Goal: Task Accomplishment & Management: Complete application form

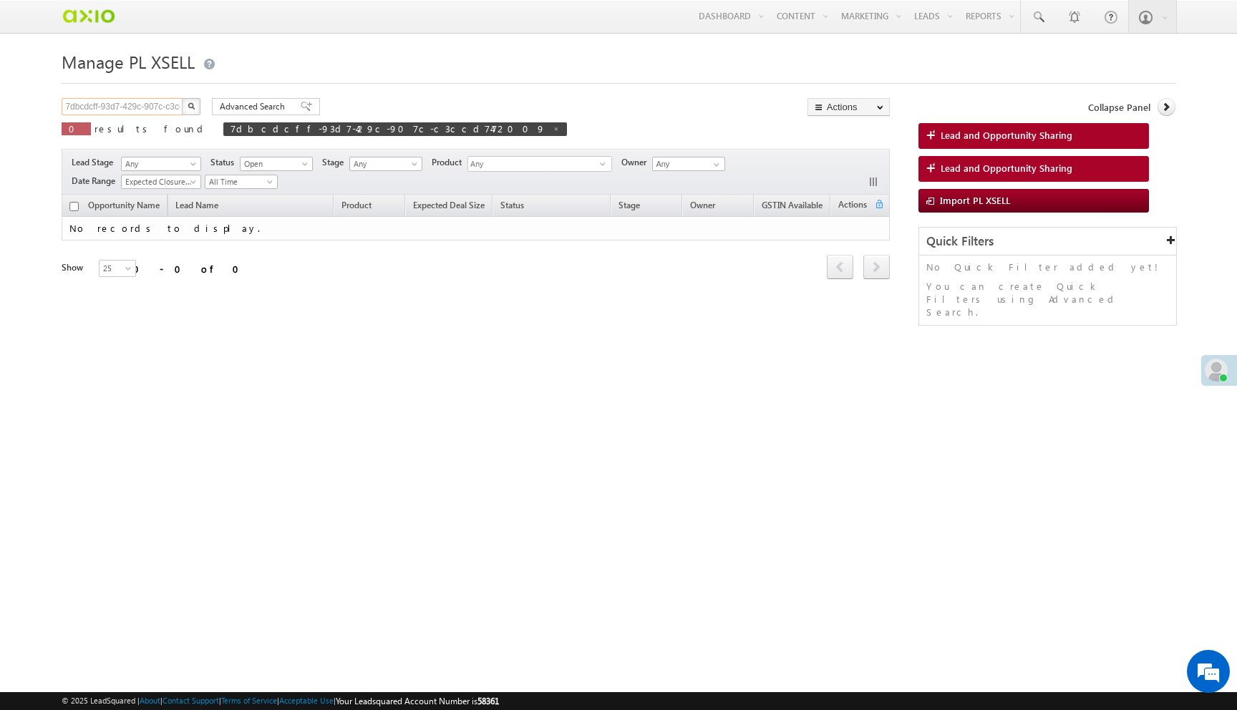
click at [160, 112] on input "7dbcdcff-93d7-429c-907c-c3ccd7472009" at bounding box center [123, 106] width 122 height 17
paste input "17572879-ea3d-4e2e-bae8-735cf9867300"
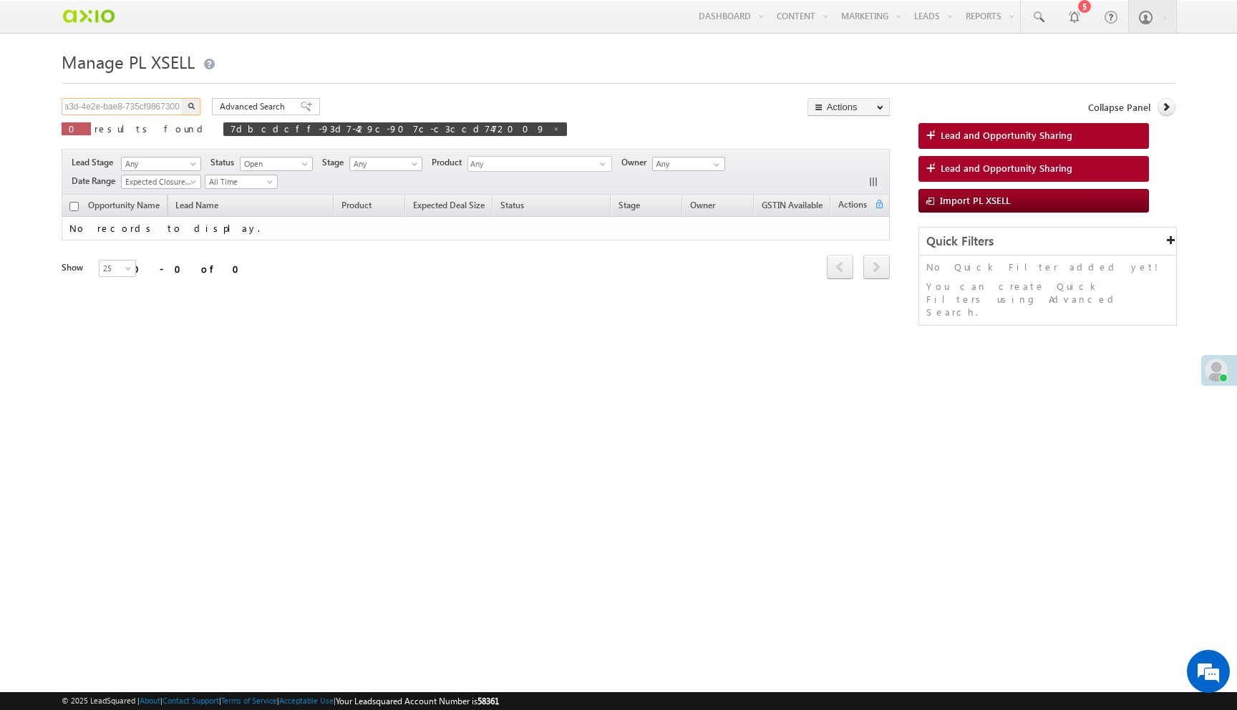
type input "17572879-ea3d-4e2e-bae8-735cf9867300"
click at [182, 98] on button "button" at bounding box center [191, 106] width 19 height 17
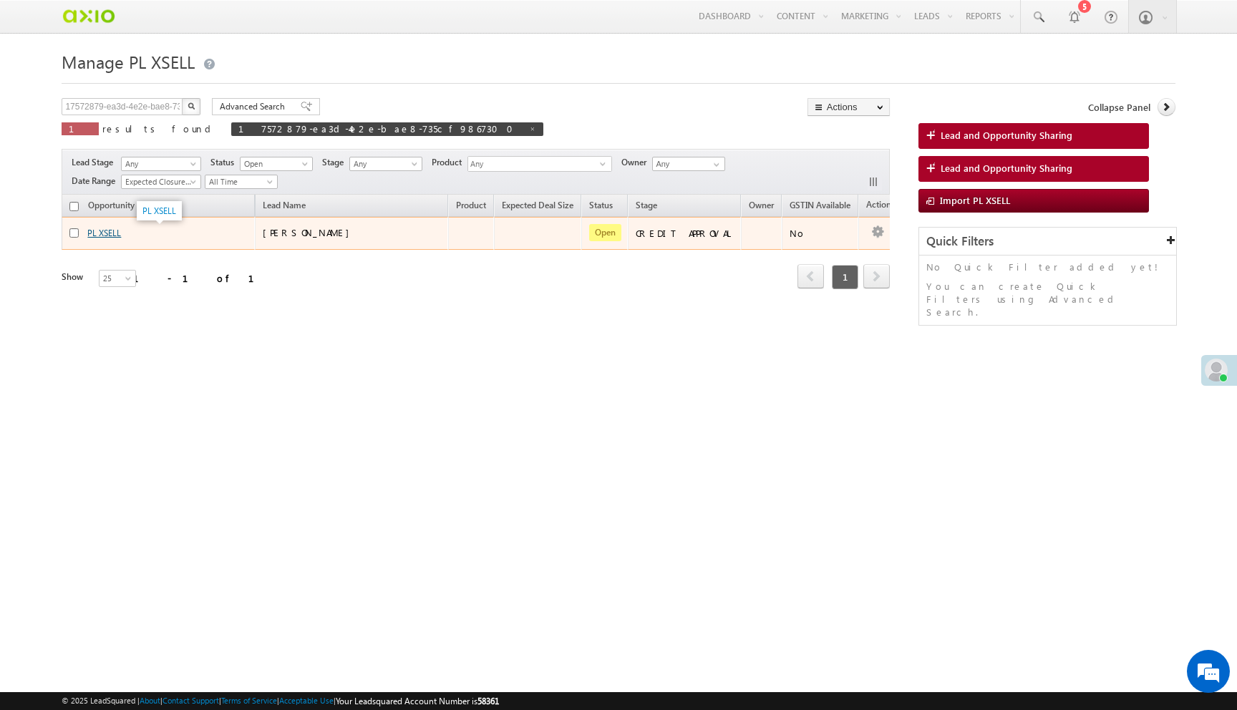
click at [113, 232] on link "PL XSELL" at bounding box center [104, 233] width 34 height 11
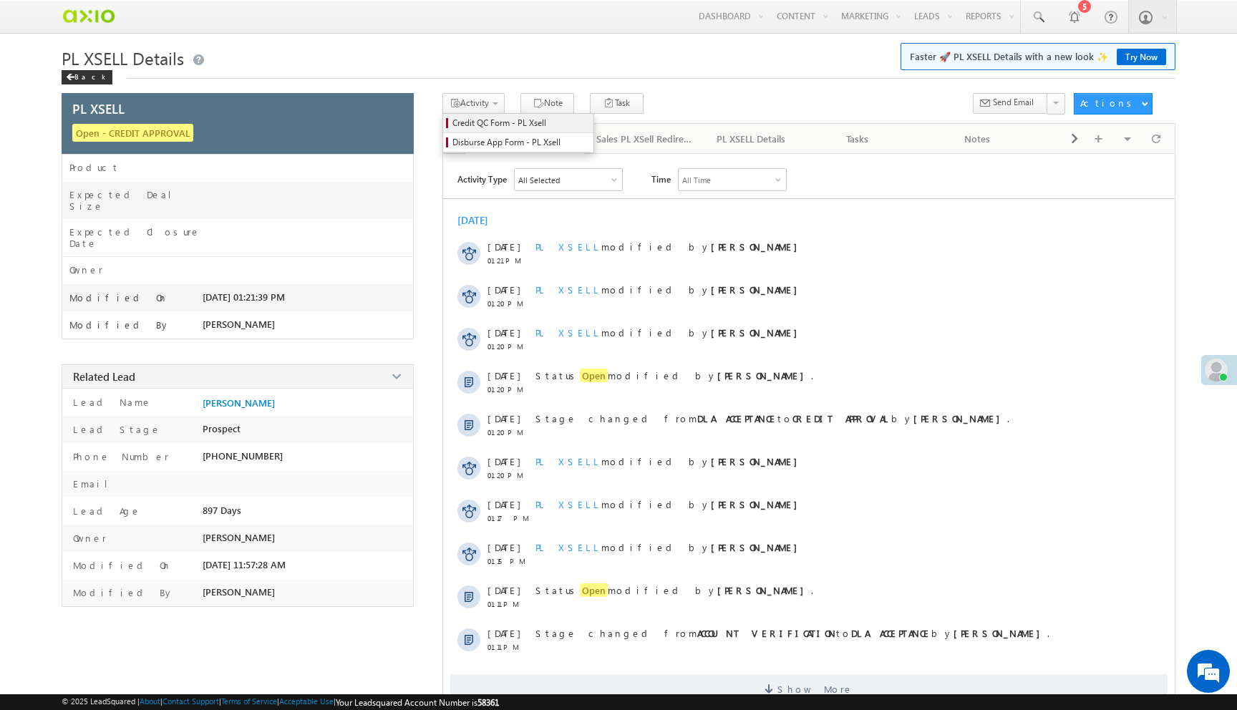
click at [497, 125] on span "Credit QC Form - PL Xsell" at bounding box center [520, 123] width 136 height 13
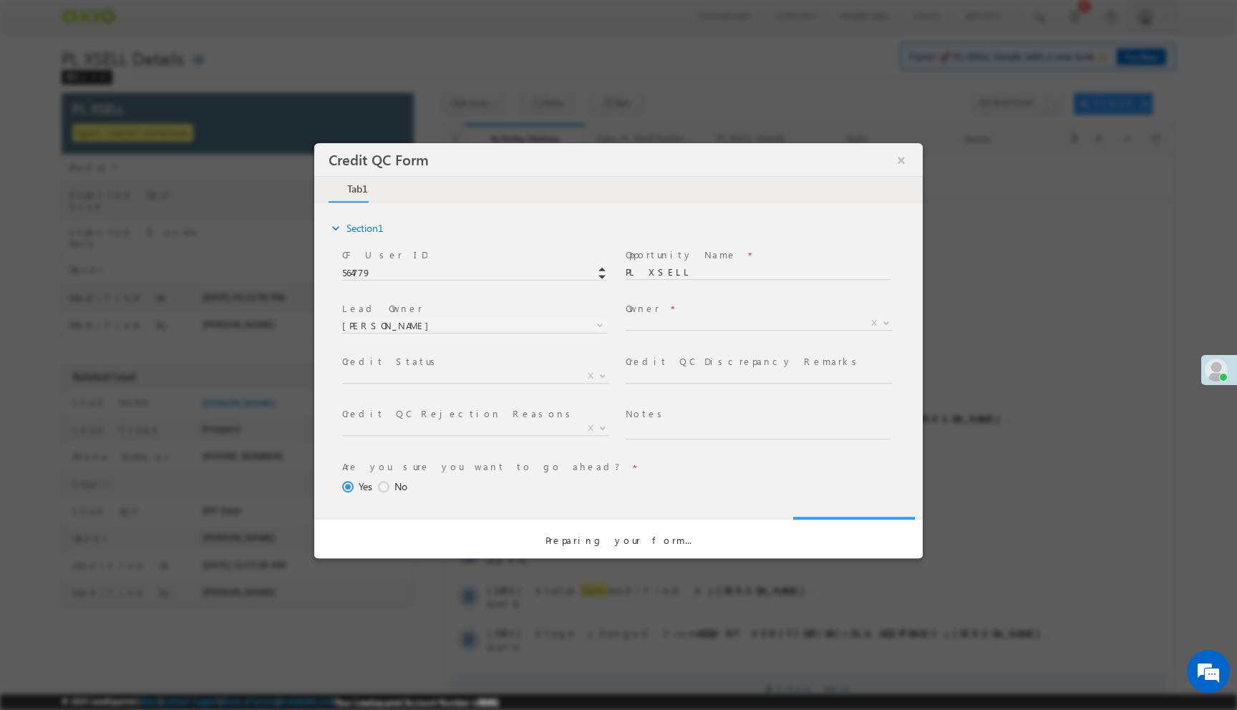
select select "c948bf67-3903-11ef-bbd2-0695f51e8b4b"
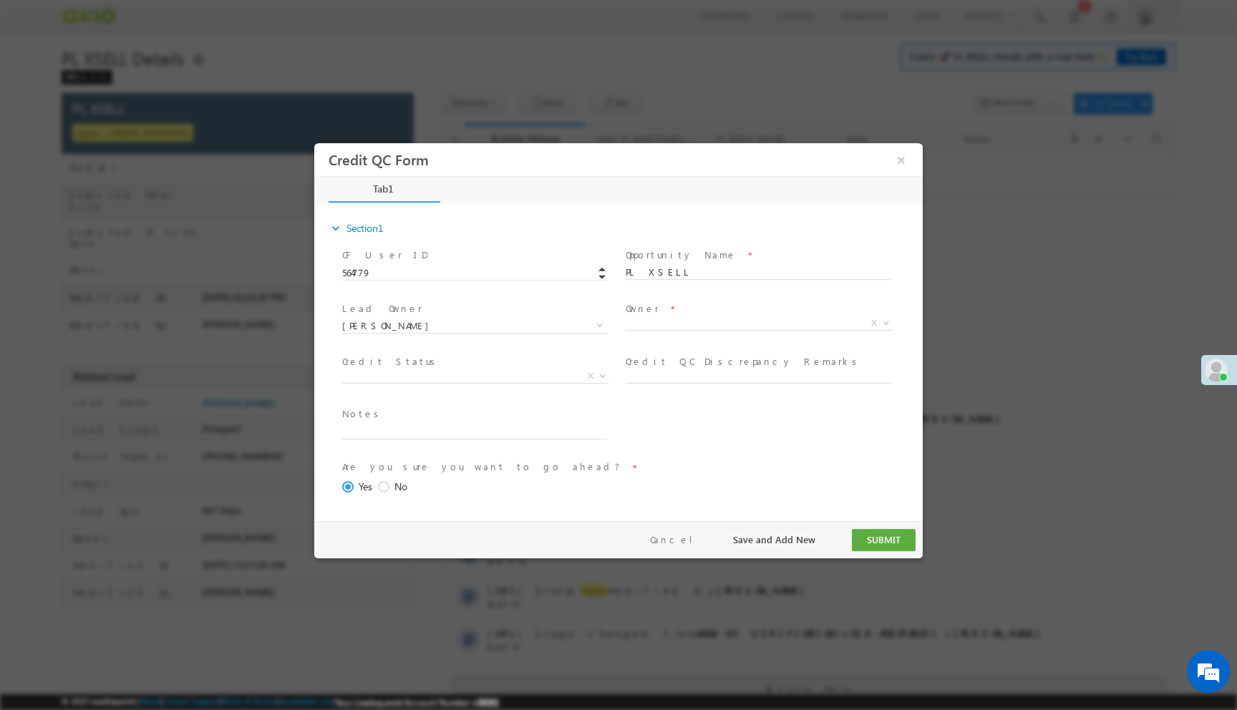
click at [519, 364] on span "Credit Status *" at bounding box center [474, 362] width 264 height 16
click at [515, 382] on span "Approved Hold (As per Sales Confirmation) Credit WIP Sales Queue Reject FI Pend…" at bounding box center [481, 378] width 278 height 17
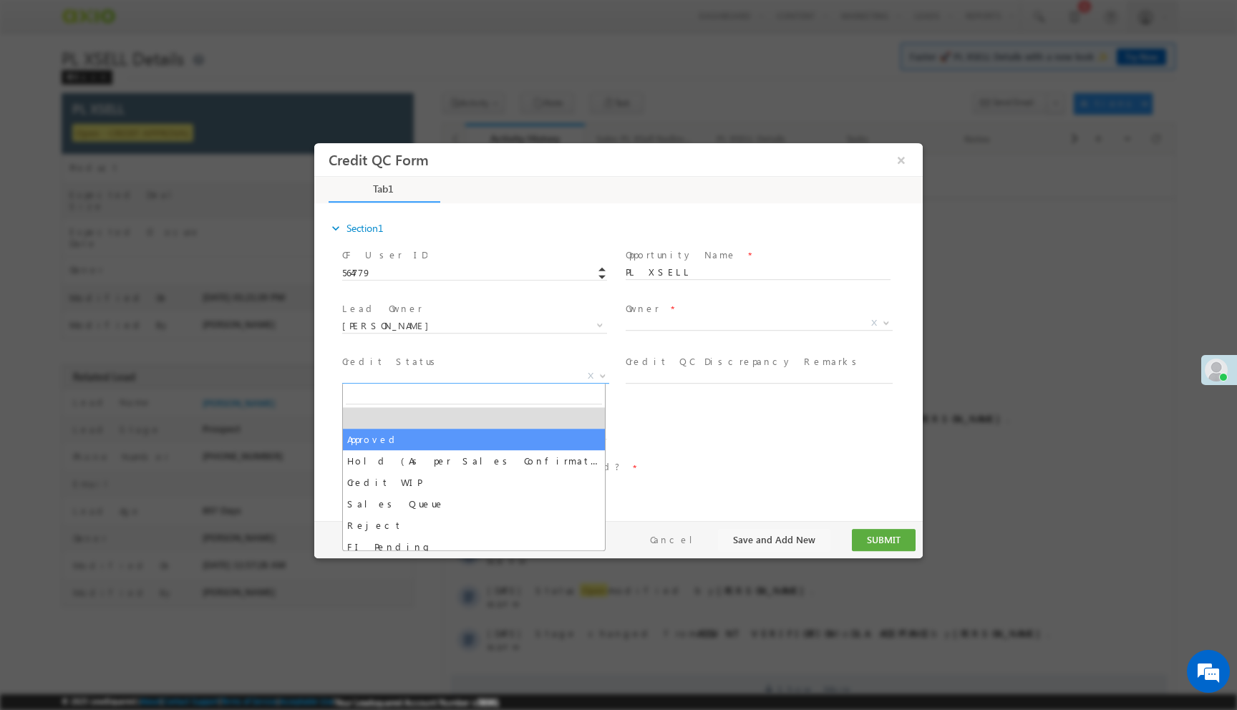
select select "Approved"
select select "NA"
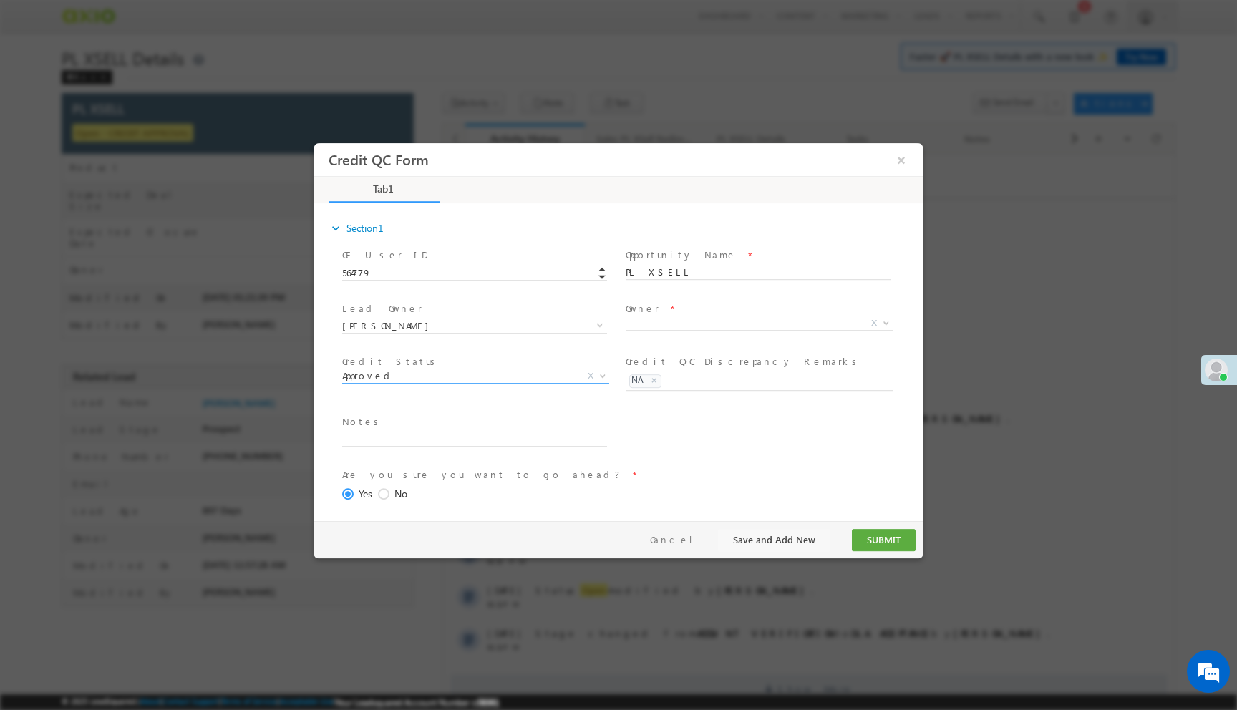
scroll to position [59, 0]
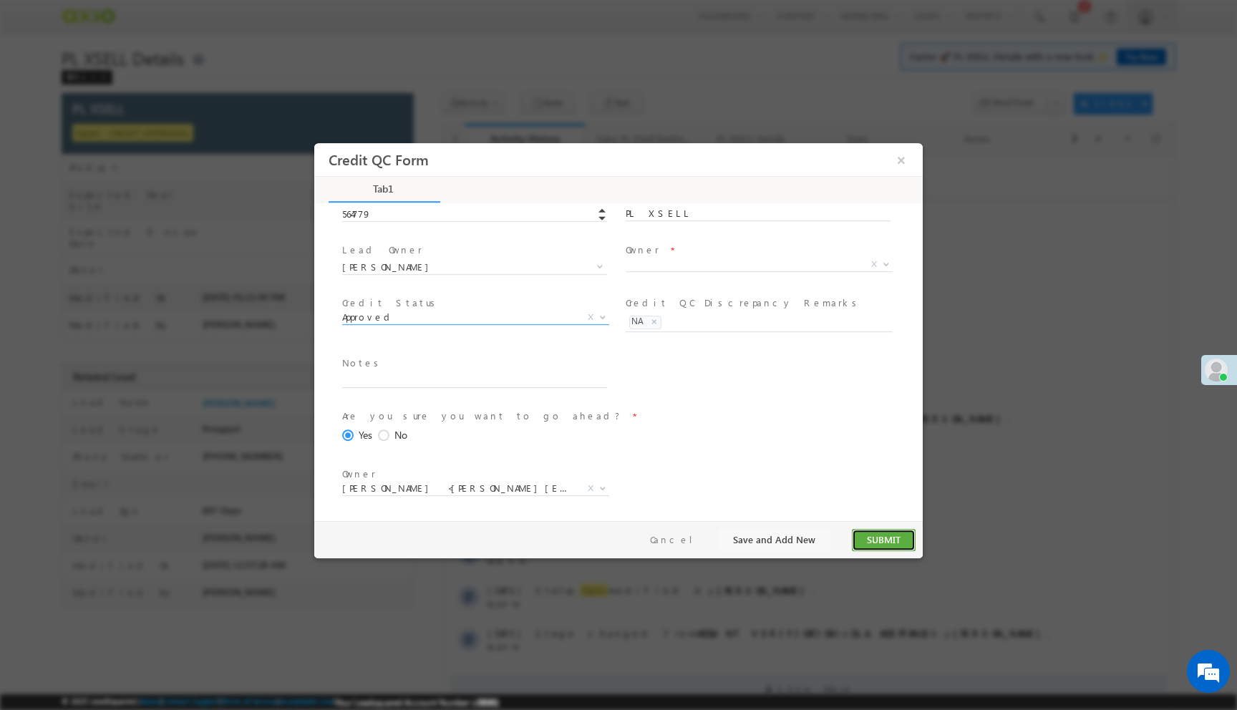
click at [878, 535] on button "SUBMIT" at bounding box center [884, 540] width 64 height 22
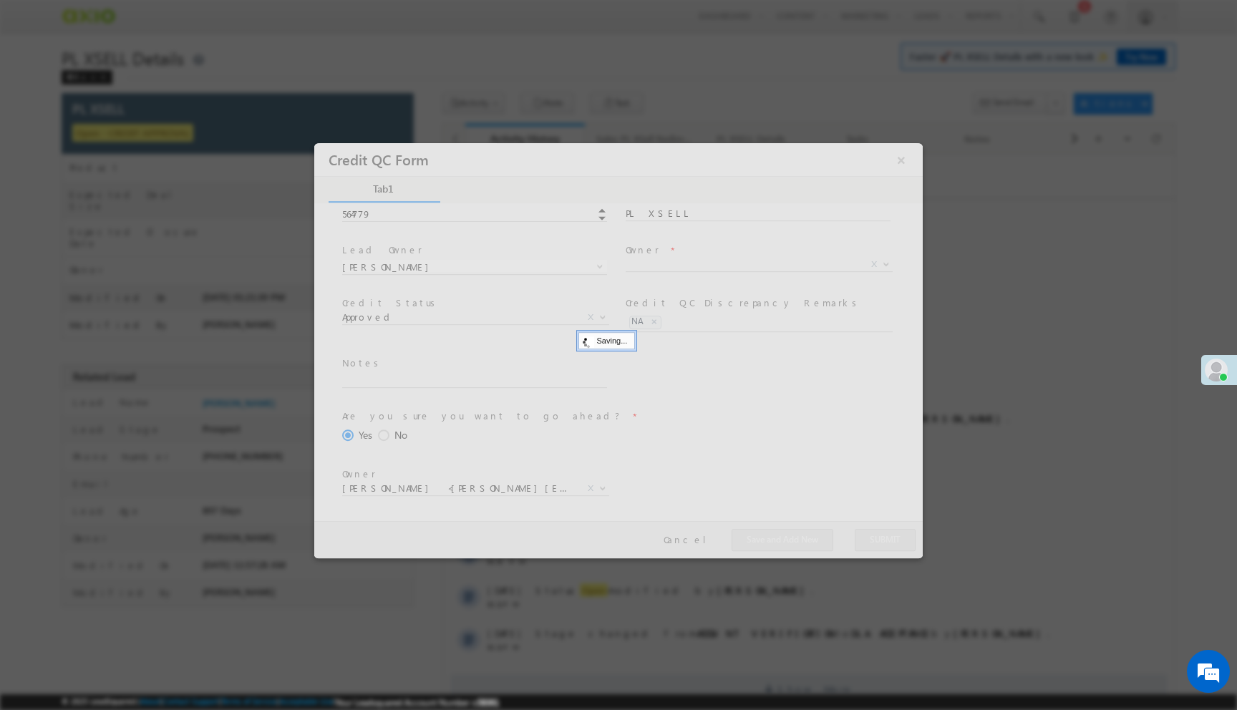
scroll to position [0, 0]
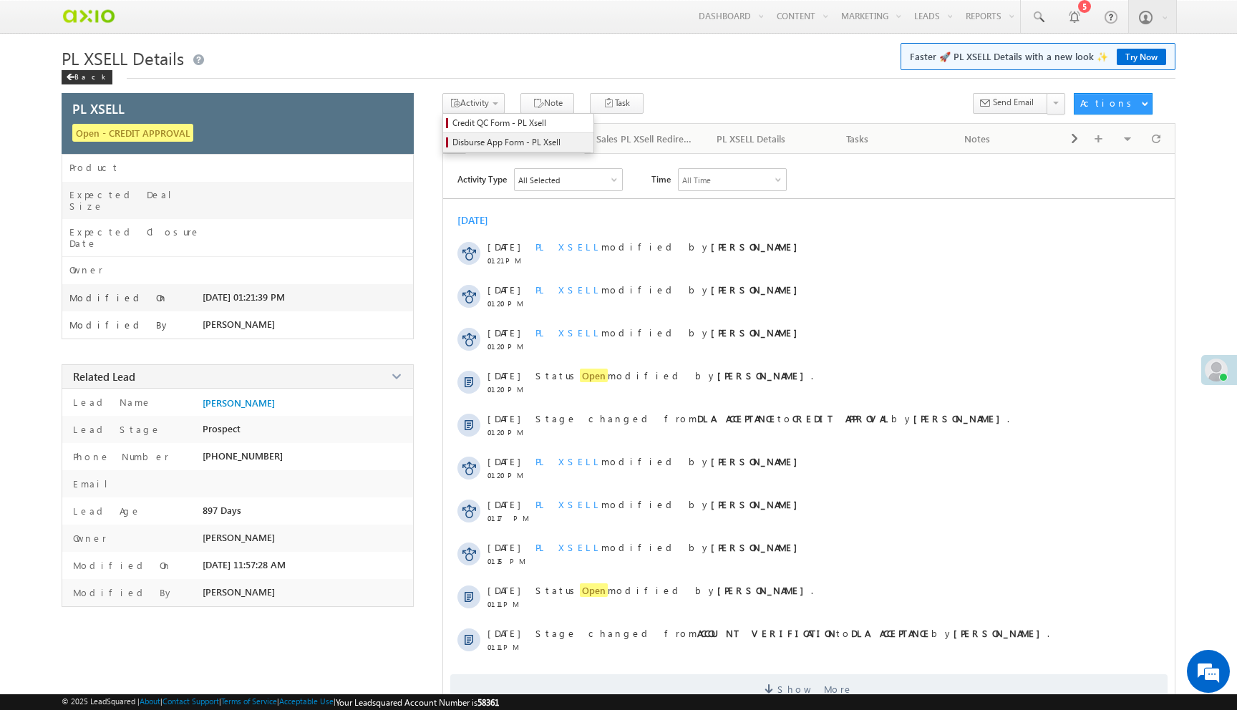
click at [496, 143] on span "Disburse App Form - PL Xsell" at bounding box center [520, 142] width 136 height 13
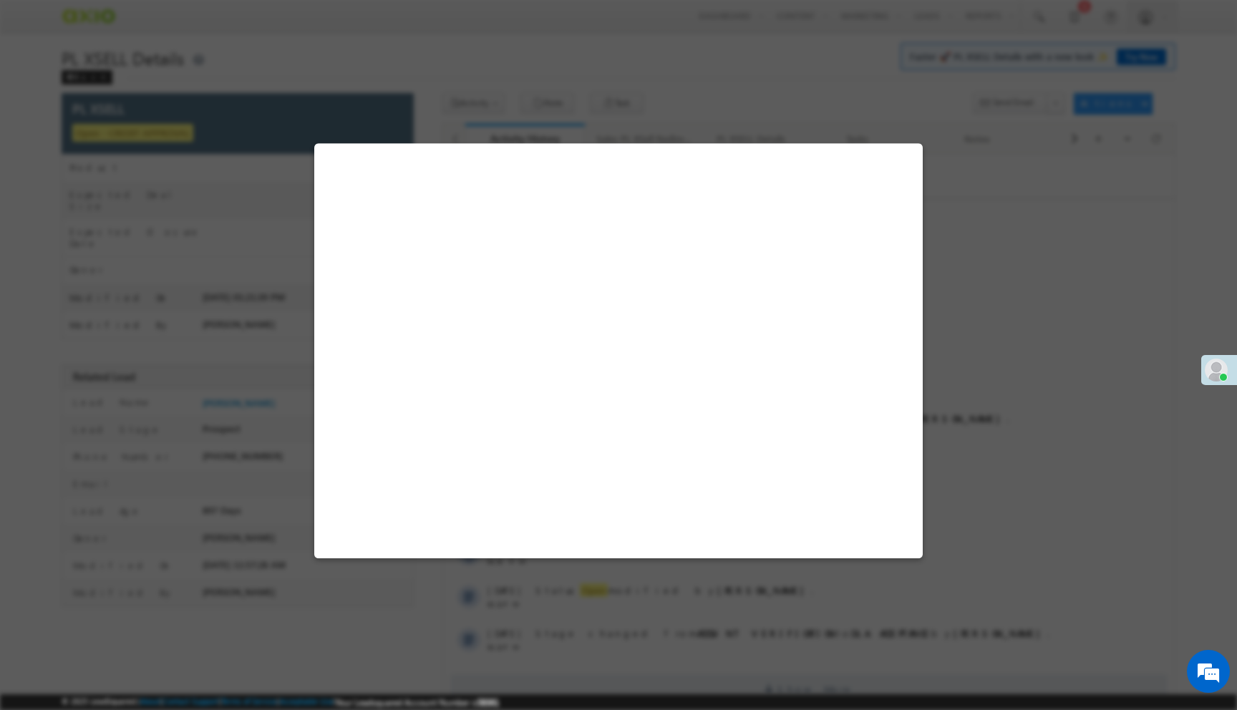
select select "PL XSell Disbursement Initiated"
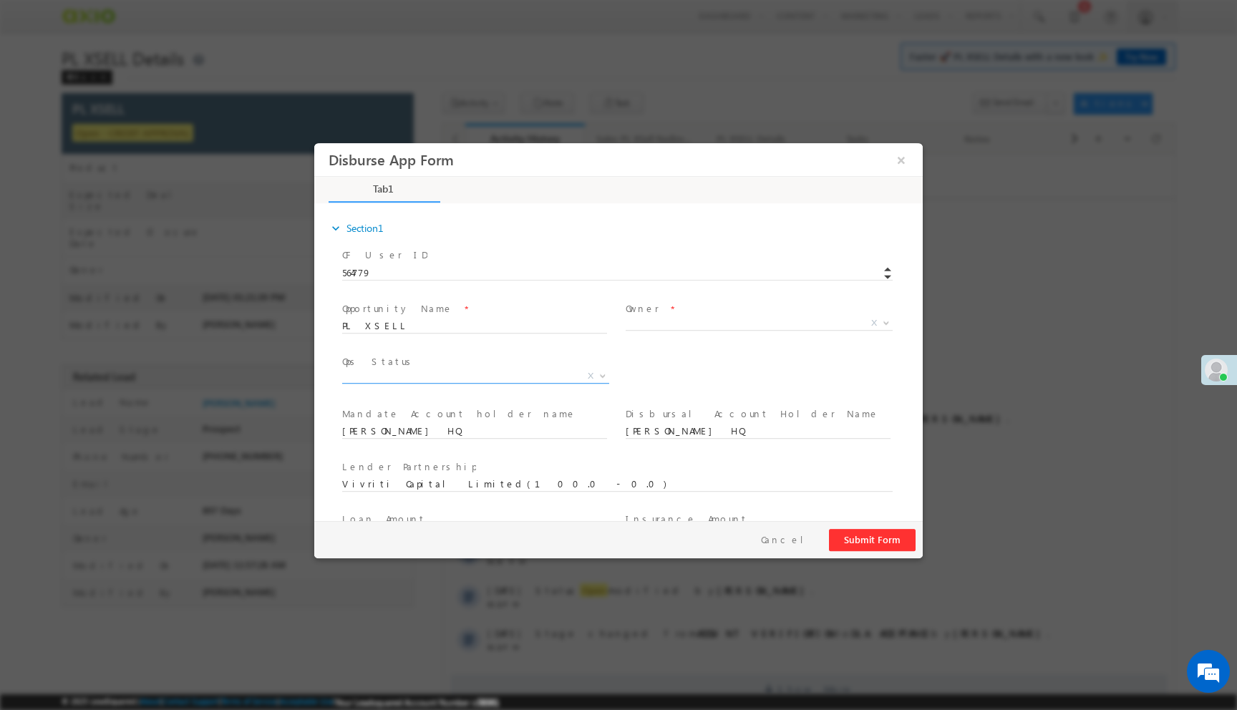
click at [515, 374] on span "X" at bounding box center [475, 376] width 267 height 14
click at [462, 374] on span "Discrepant" at bounding box center [458, 375] width 233 height 13
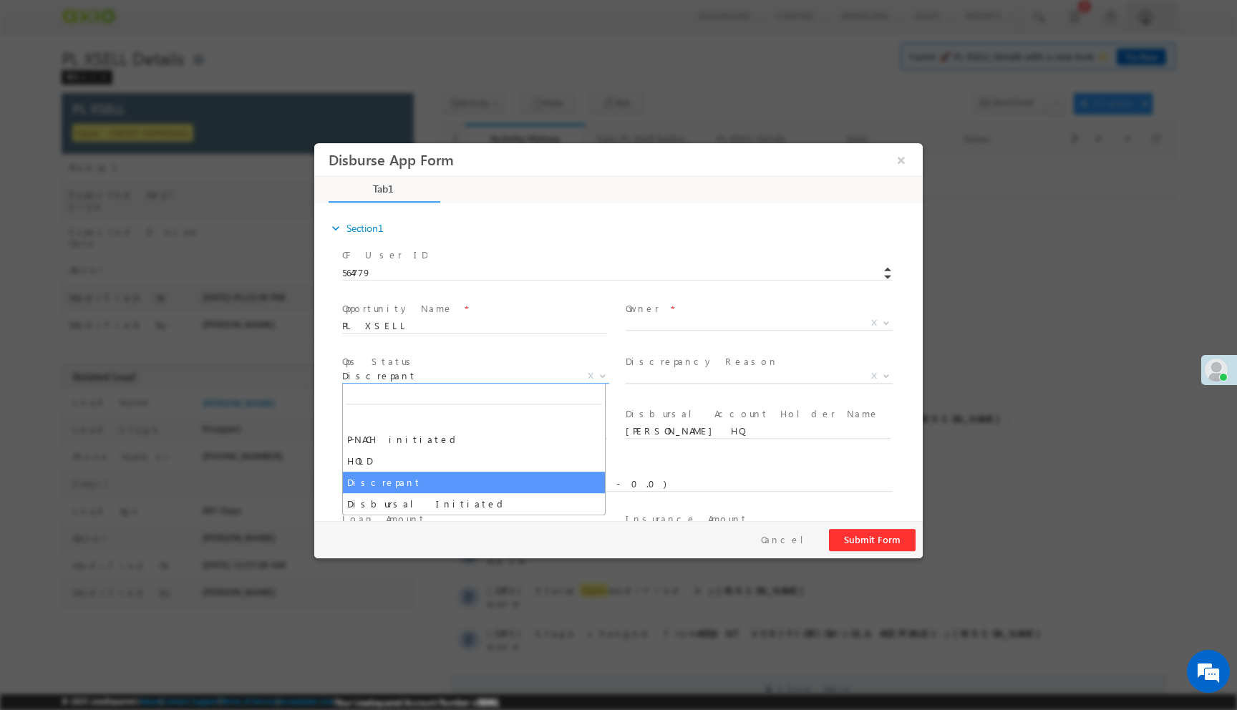
select select "Disbursal Initiated"
select select "NA"
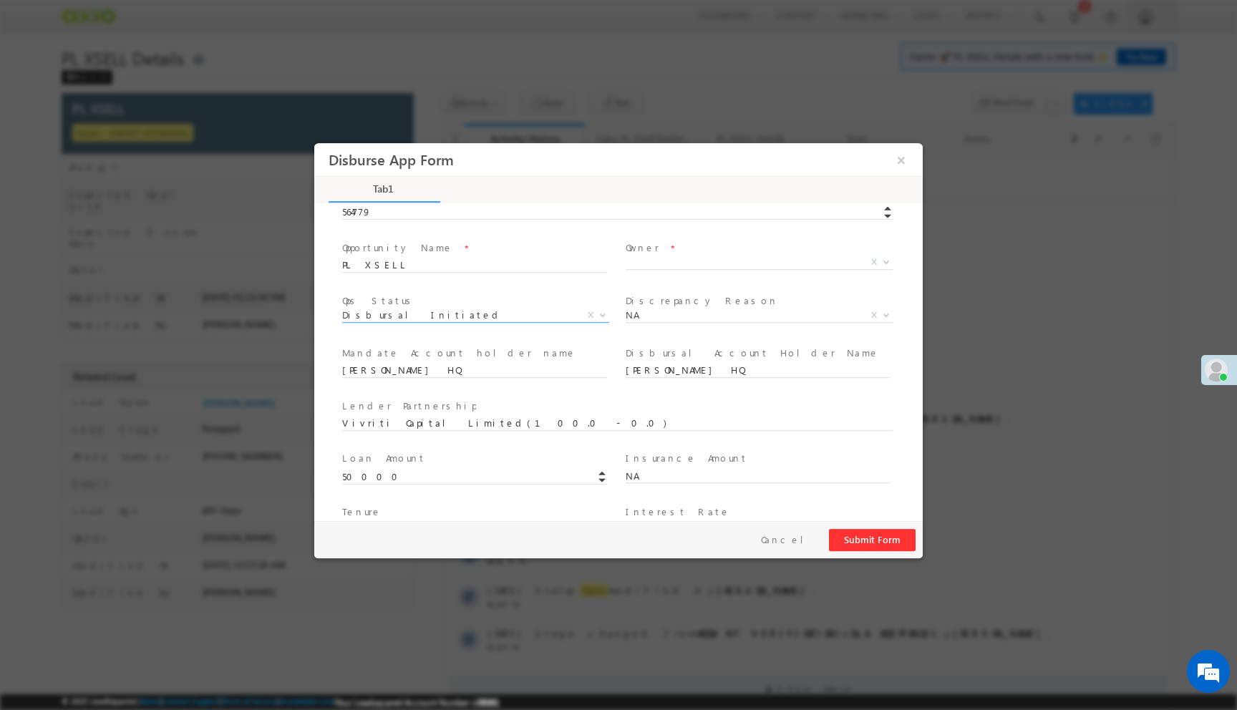
scroll to position [211, 0]
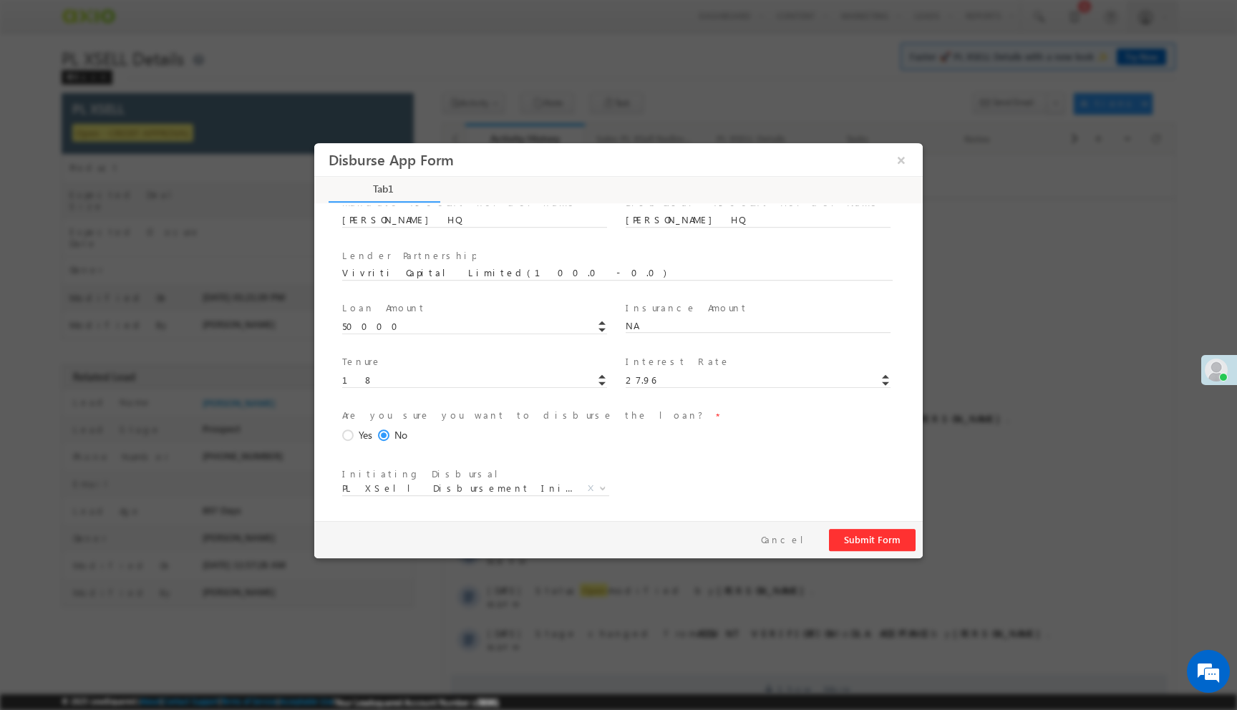
click at [351, 439] on span at bounding box center [350, 435] width 16 height 13
click at [314, 143] on input "Yes" at bounding box center [314, 143] width 0 height 0
click at [873, 535] on button "Submit Form" at bounding box center [872, 540] width 87 height 22
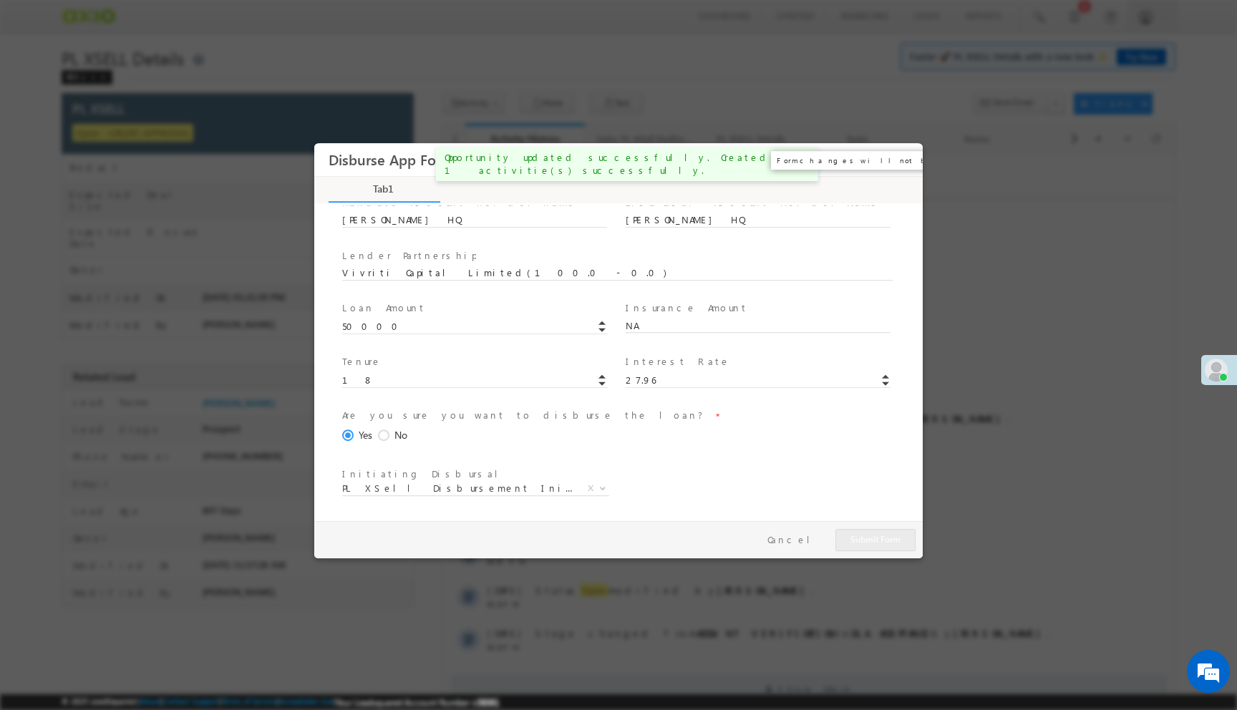
click at [901, 163] on button "×" at bounding box center [901, 160] width 24 height 26
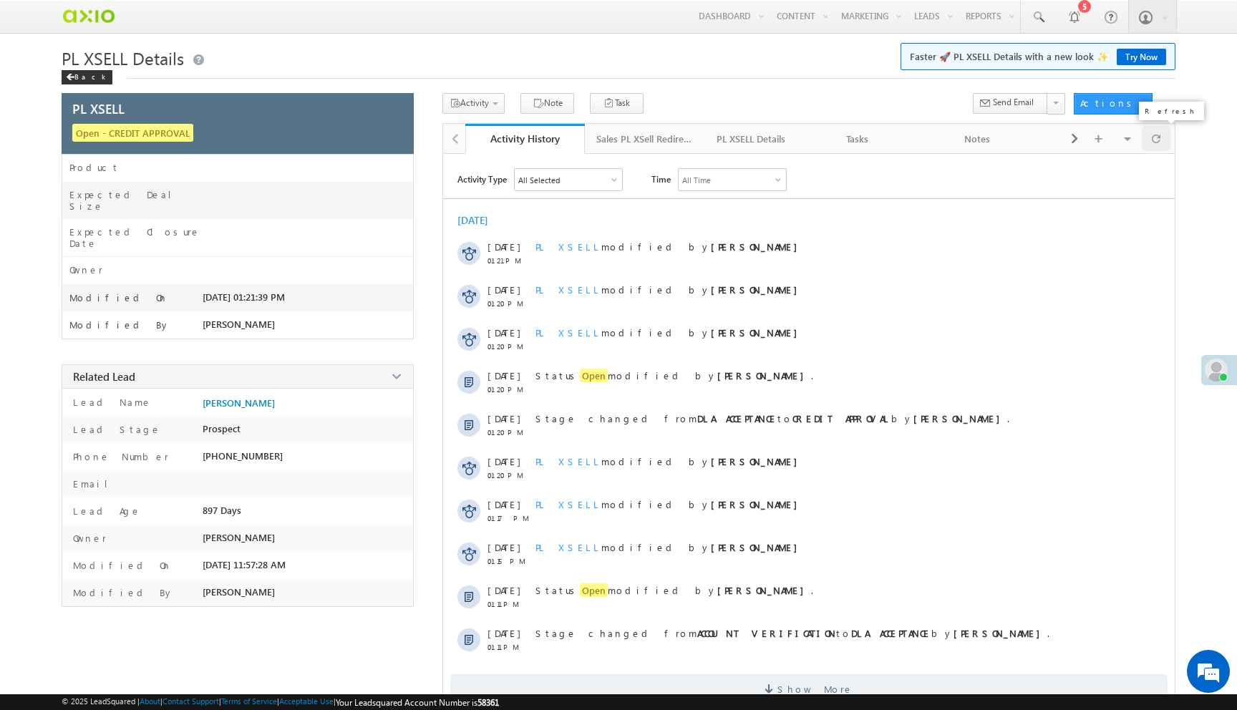
click at [1158, 145] on span at bounding box center [1155, 138] width 9 height 25
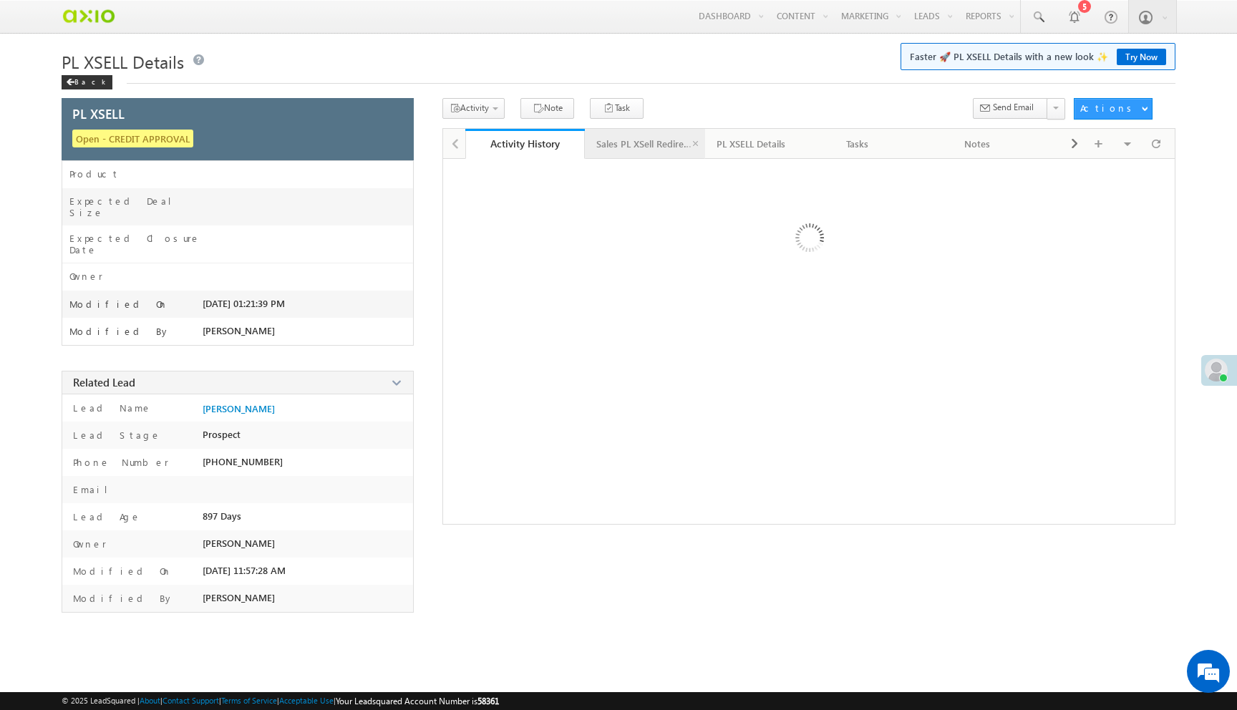
click at [648, 138] on div "Sales PL XSell Redirection" at bounding box center [644, 143] width 96 height 17
click at [735, 149] on div "PL XSELL Details" at bounding box center [750, 143] width 69 height 17
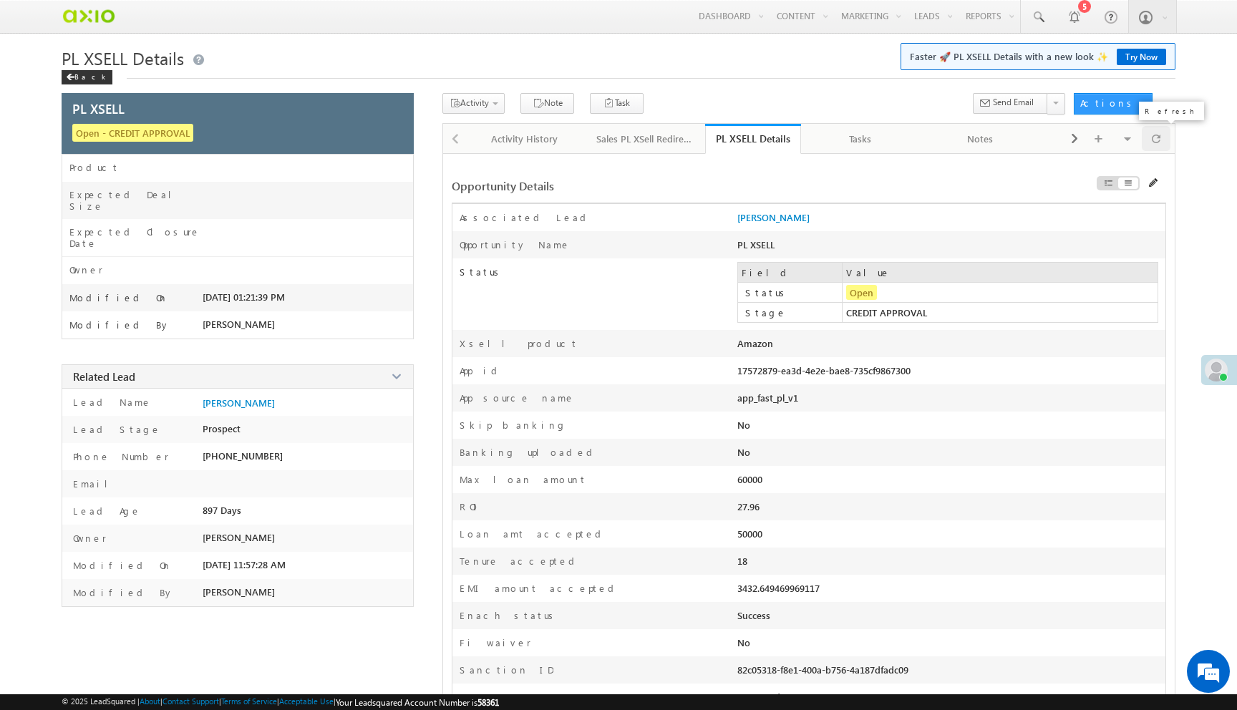
click at [1163, 138] on div at bounding box center [1155, 138] width 29 height 25
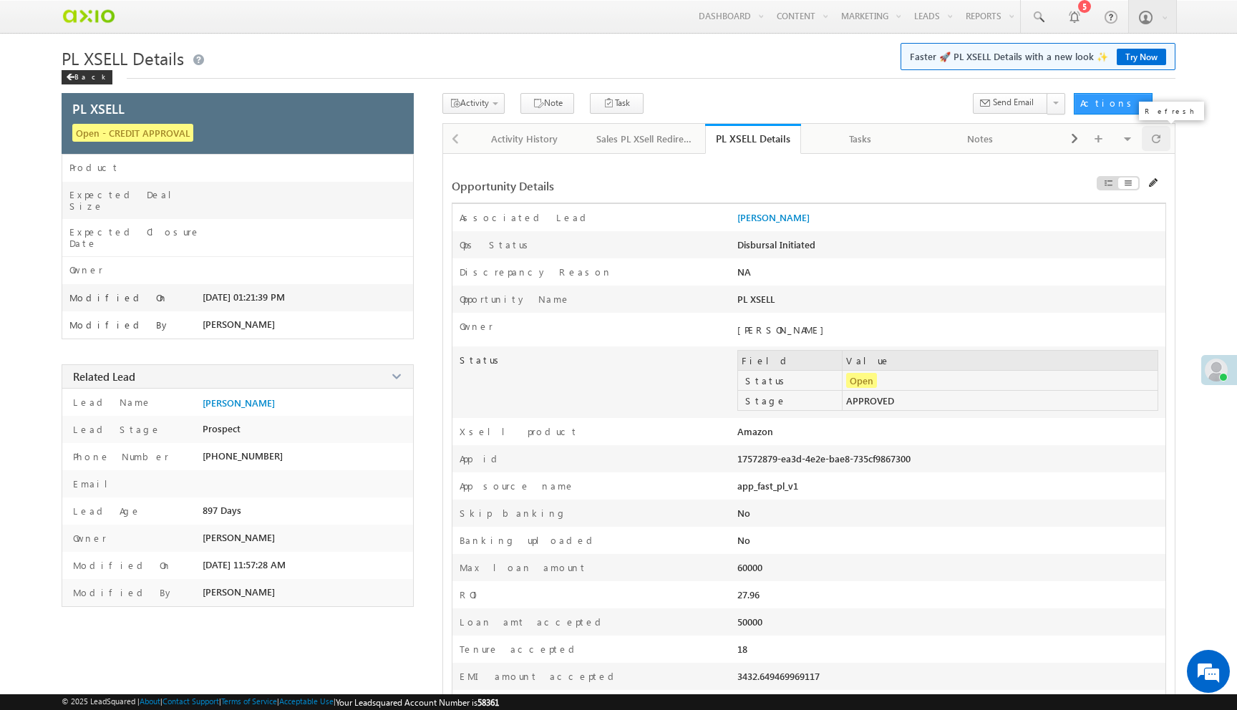
click at [1159, 145] on span at bounding box center [1155, 138] width 9 height 25
click at [1158, 145] on span at bounding box center [1155, 138] width 9 height 25
click at [1154, 142] on span at bounding box center [1155, 138] width 9 height 25
click at [806, 464] on div "17572879-ea3d-4e2e-bae8-735cf9867300" at bounding box center [865, 462] width 256 height 20
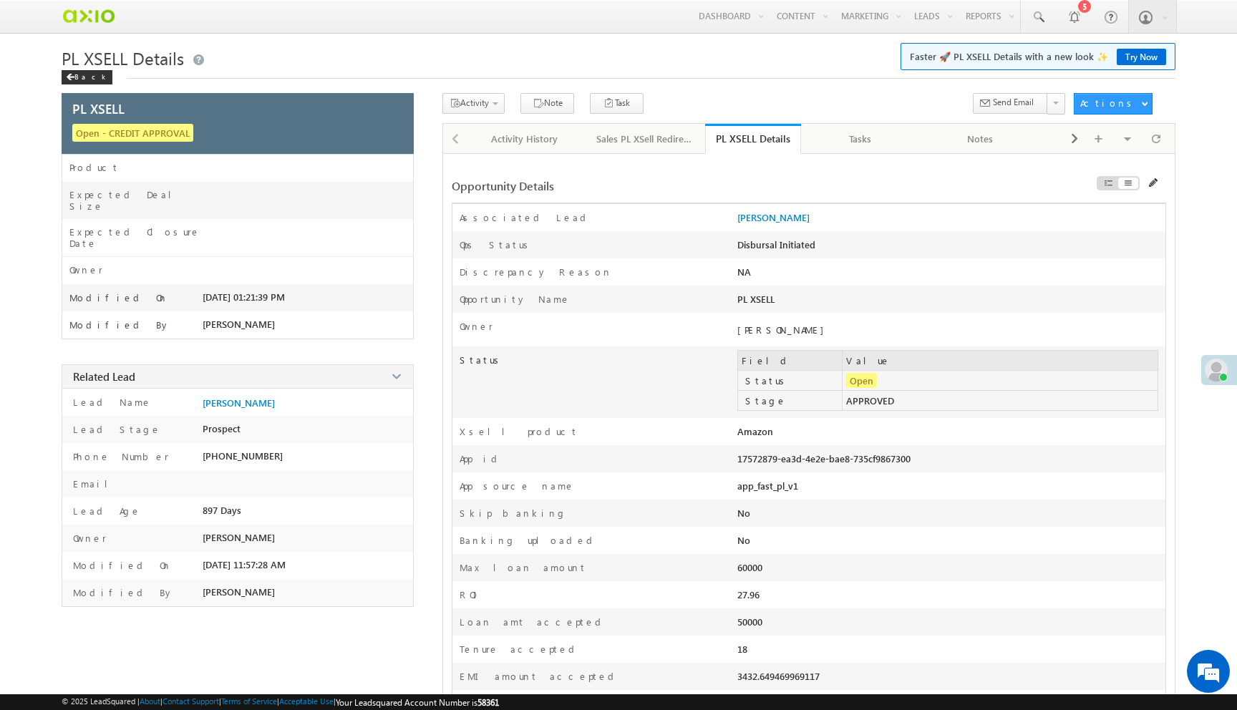
click at [806, 464] on div "17572879-ea3d-4e2e-bae8-735cf9867300" at bounding box center [865, 462] width 256 height 20
copy div "17572879-ea3d-4e2e-bae8-735cf9867300"
click at [490, 149] on span "Disburse App Form - PL Xsell" at bounding box center [520, 142] width 136 height 13
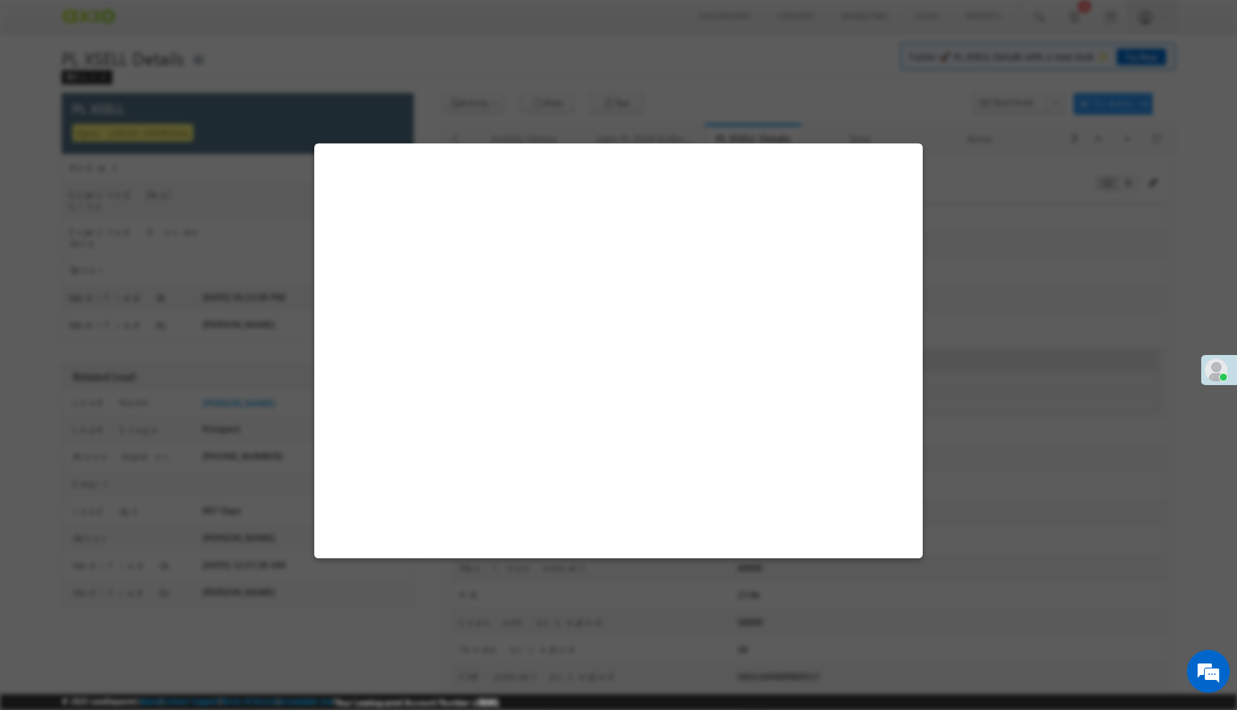
select select "Disbursal Initiated"
select select "NA"
select select "PL XSell Disbursement Initiated"
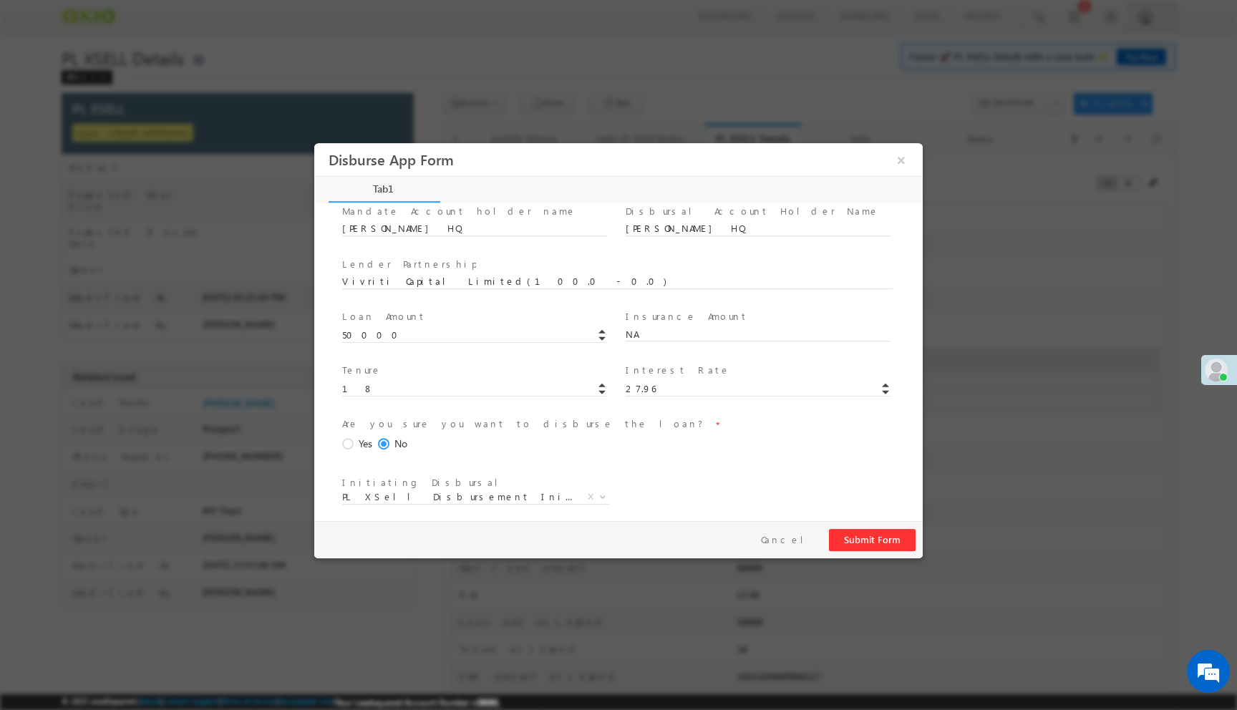
scroll to position [211, 0]
click at [350, 432] on span at bounding box center [350, 435] width 16 height 13
click at [314, 143] on input "Yes" at bounding box center [314, 143] width 0 height 0
click at [887, 547] on button "Submit Form" at bounding box center [872, 540] width 87 height 22
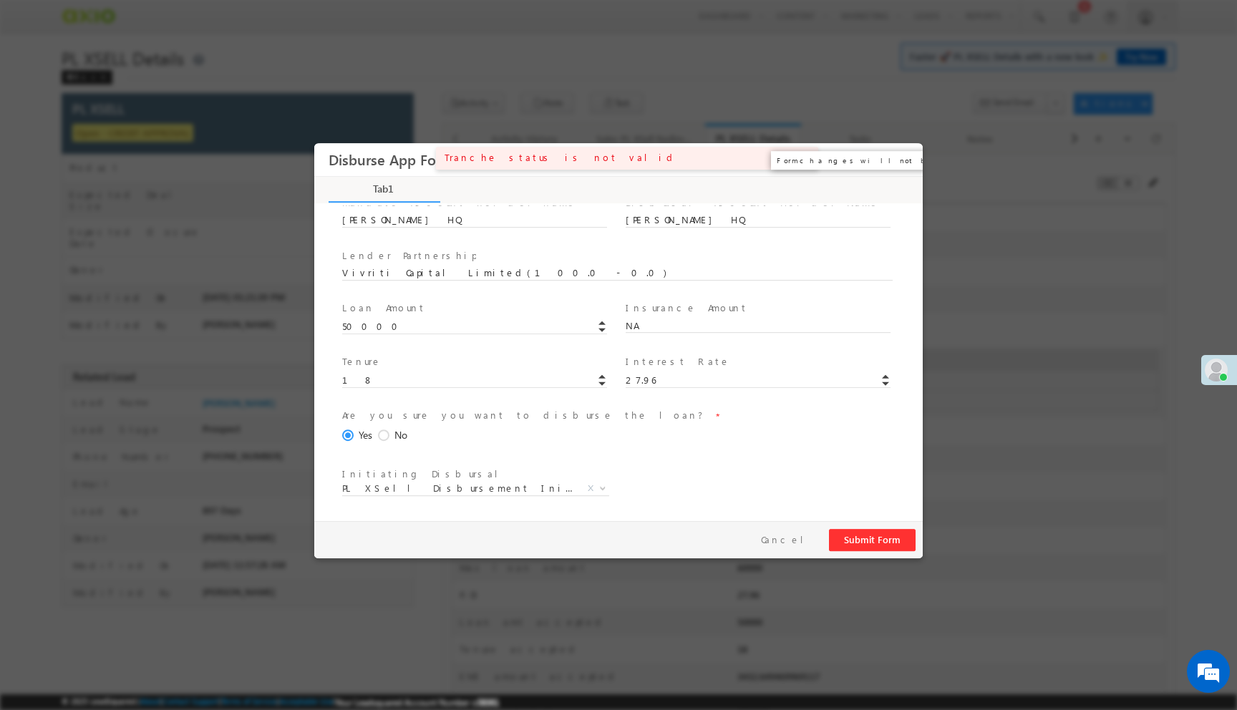
click at [901, 160] on button "×" at bounding box center [901, 160] width 24 height 26
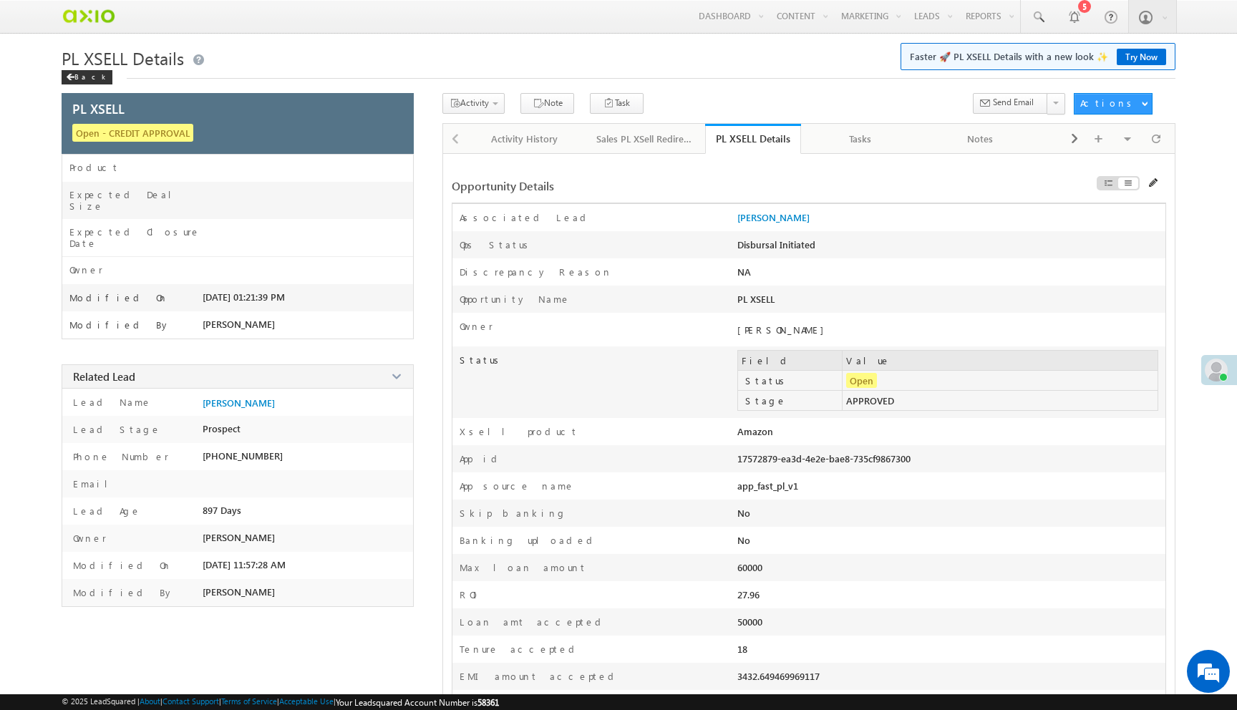
click at [829, 464] on div "17572879-ea3d-4e2e-bae8-735cf9867300" at bounding box center [865, 462] width 256 height 20
